Goal: Information Seeking & Learning: Learn about a topic

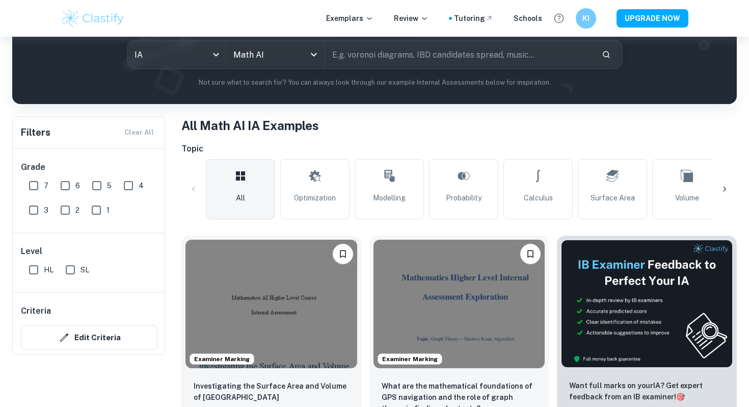
scroll to position [146, 0]
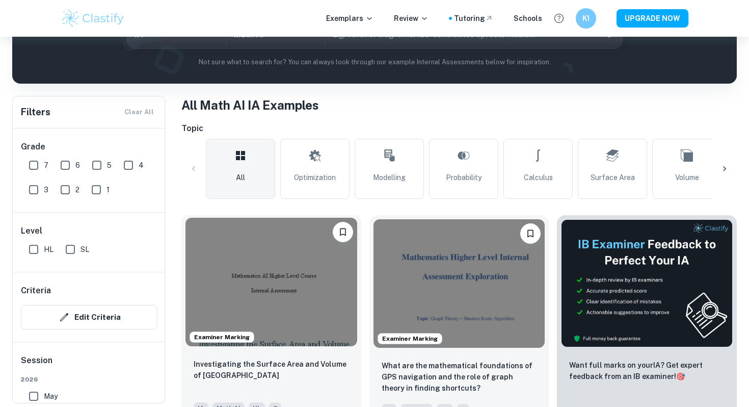
click at [295, 287] on img at bounding box center [271, 282] width 172 height 128
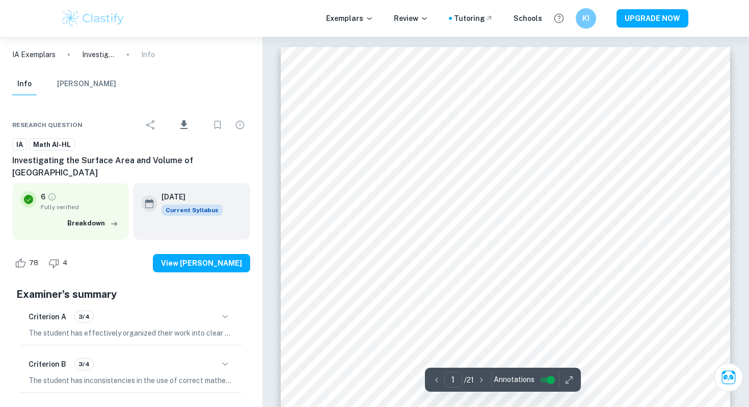
click at [550, 381] on input "controlled" at bounding box center [551, 380] width 37 height 12
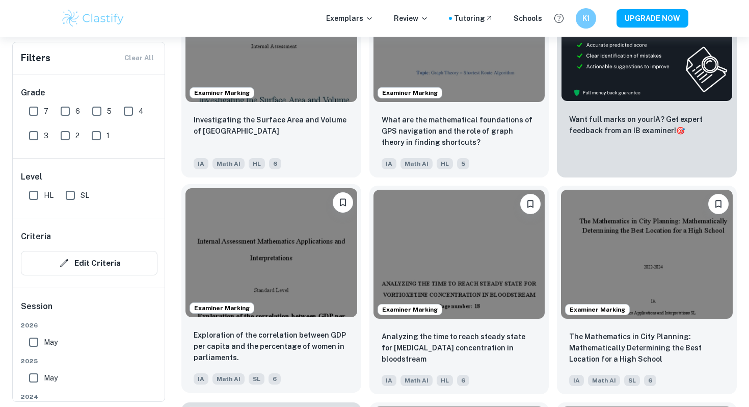
scroll to position [392, 0]
click at [321, 290] on img at bounding box center [271, 252] width 172 height 128
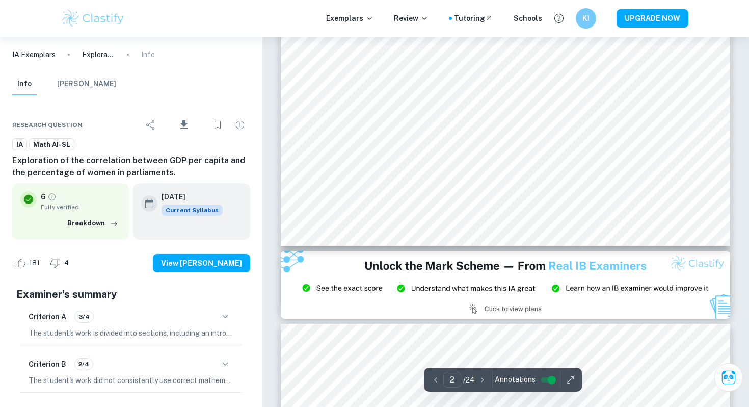
scroll to position [1079, 0]
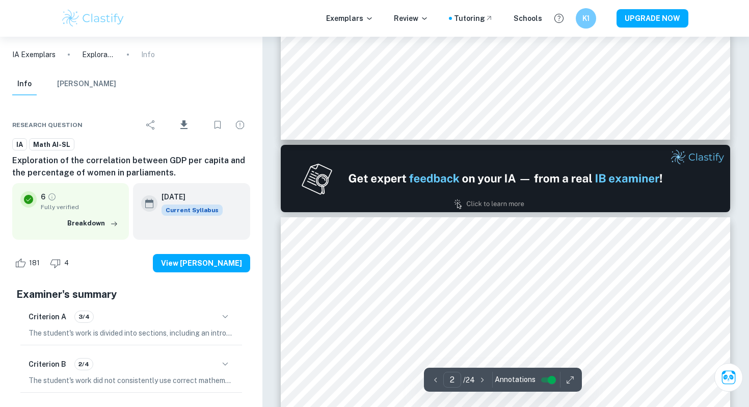
type input "1"
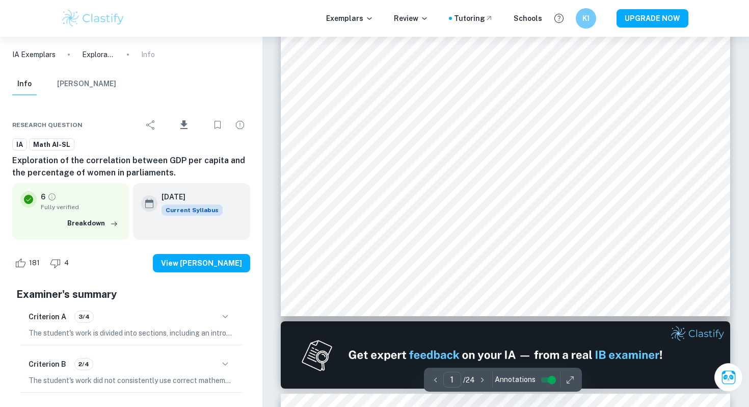
scroll to position [504, 0]
